Goal: Task Accomplishment & Management: Manage account settings

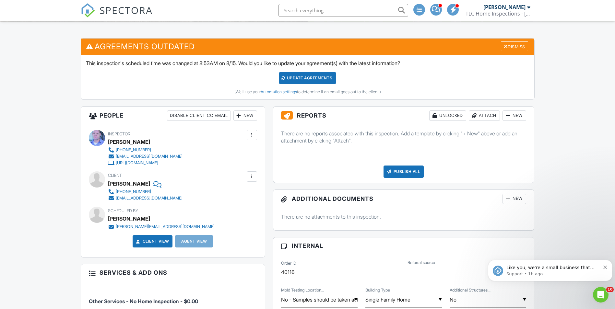
scroll to position [195, 0]
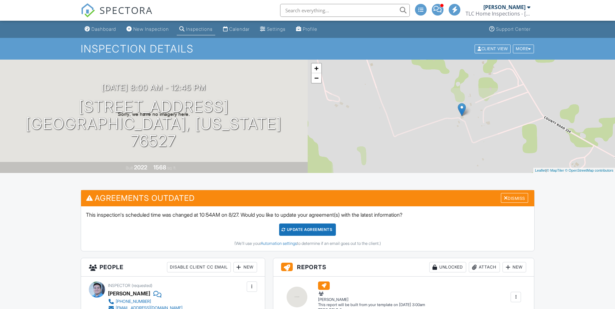
scroll to position [65, 0]
